Goal: Complete application form

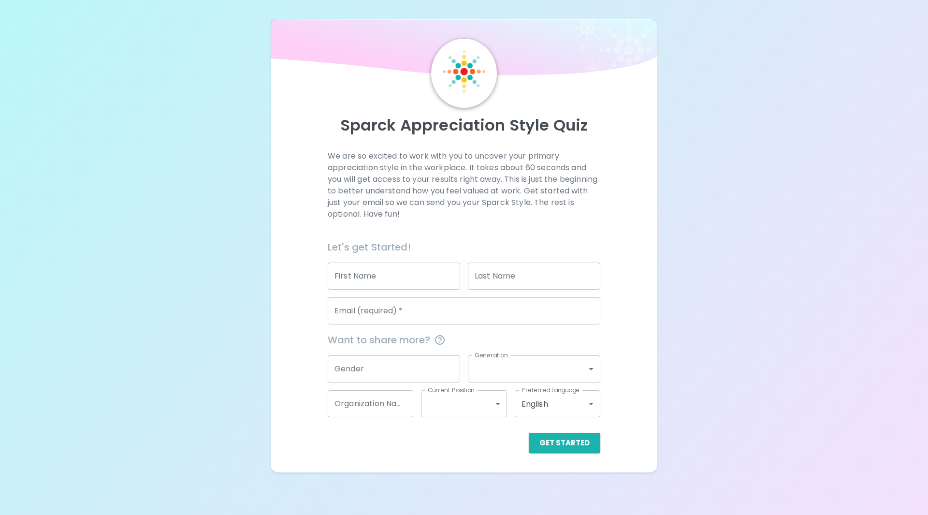
drag, startPoint x: 0, startPoint y: 0, endPoint x: 417, endPoint y: 279, distance: 501.8
click at [417, 279] on input "First Name" at bounding box center [394, 276] width 132 height 27
type input "[PERSON_NAME]"
type input "Lalor"
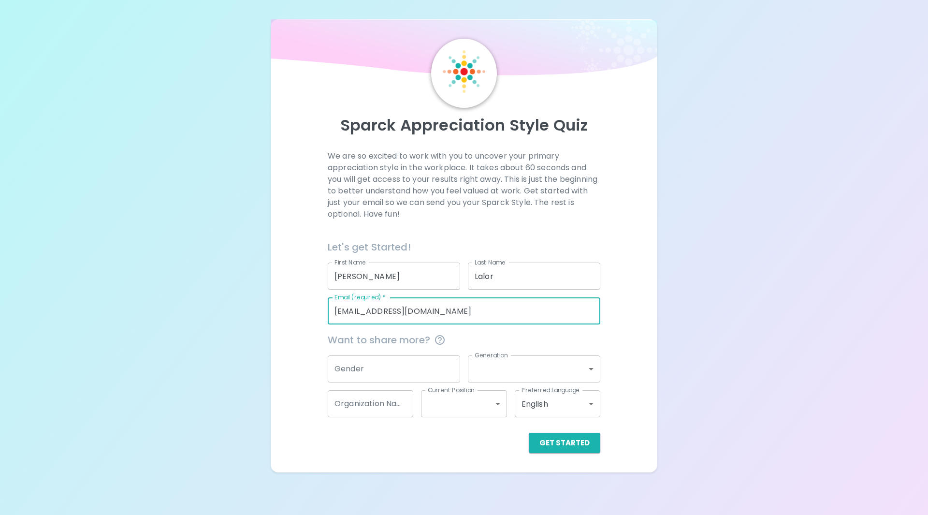
drag, startPoint x: 465, startPoint y: 320, endPoint x: 357, endPoint y: 323, distance: 108.4
click at [357, 323] on input "[EMAIL_ADDRESS][DOMAIN_NAME]" at bounding box center [464, 310] width 273 height 27
type input "[PERSON_NAME][EMAIL_ADDRESS][PERSON_NAME][DOMAIN_NAME]"
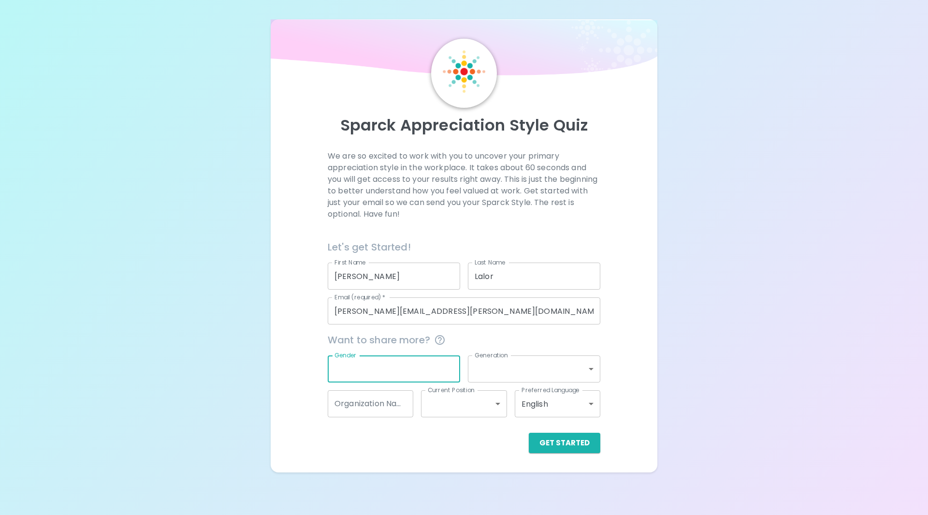
click at [377, 369] on input "Gender" at bounding box center [394, 368] width 132 height 27
type input "[DEMOGRAPHIC_DATA]"
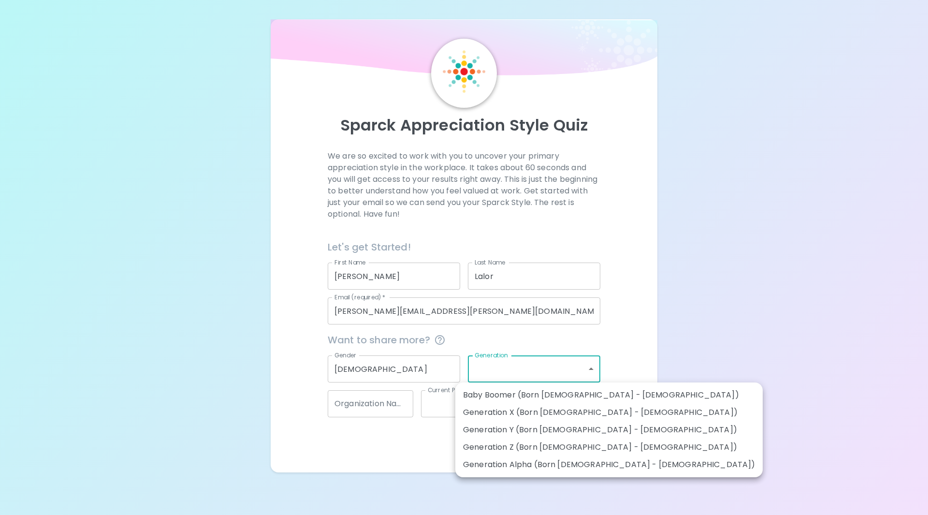
click at [512, 376] on body "Sparck Appreciation Style Quiz We are so excited to work with you to uncover yo…" at bounding box center [464, 257] width 928 height 515
click at [529, 447] on li "Generation Z (Born [DEMOGRAPHIC_DATA] - [DEMOGRAPHIC_DATA])" at bounding box center [609, 447] width 308 height 17
type input "generation_z"
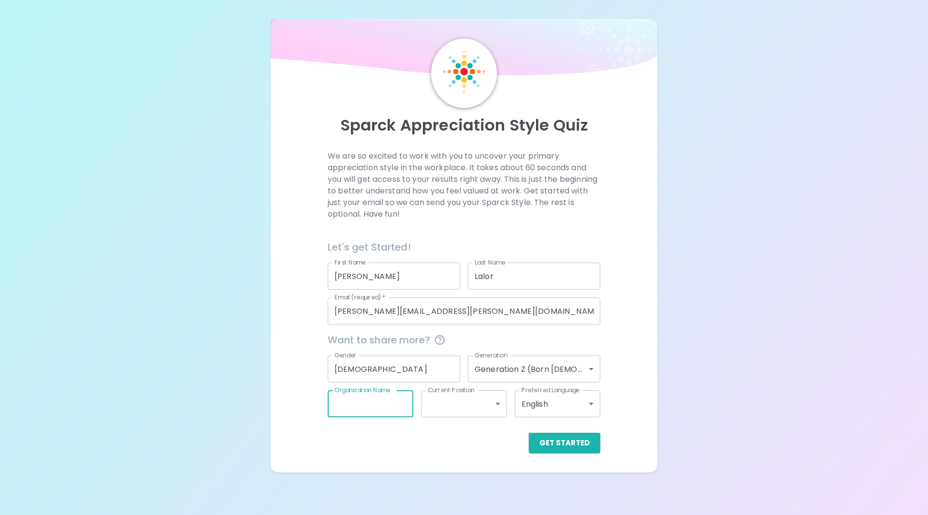
click at [358, 403] on input "Organization Name" at bounding box center [371, 403] width 86 height 27
click at [497, 413] on body "Sparck Appreciation Style Quiz We are so excited to work with you to uncover yo…" at bounding box center [464, 257] width 928 height 515
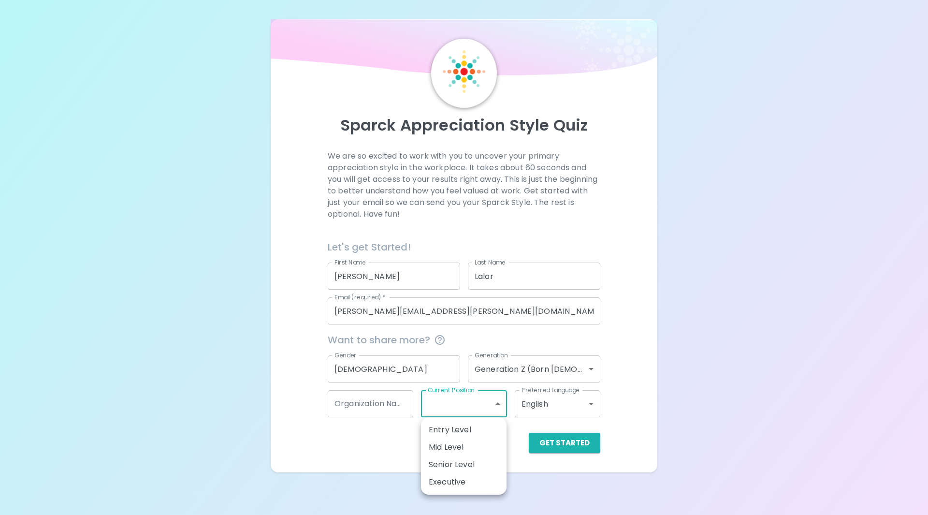
click at [469, 450] on li "Mid Level" at bounding box center [464, 447] width 86 height 17
type input "mid_level"
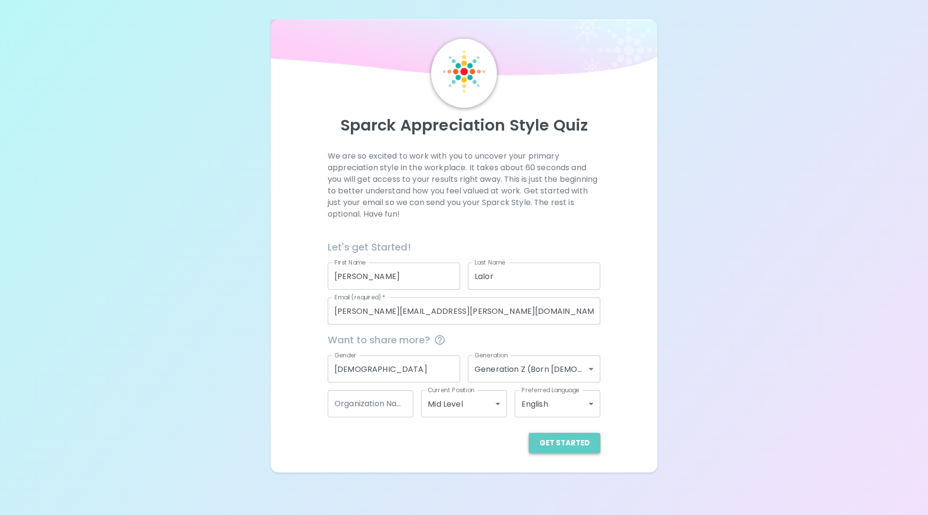
click at [575, 445] on button "Get Started" at bounding box center [565, 443] width 72 height 20
